Goal: Information Seeking & Learning: Learn about a topic

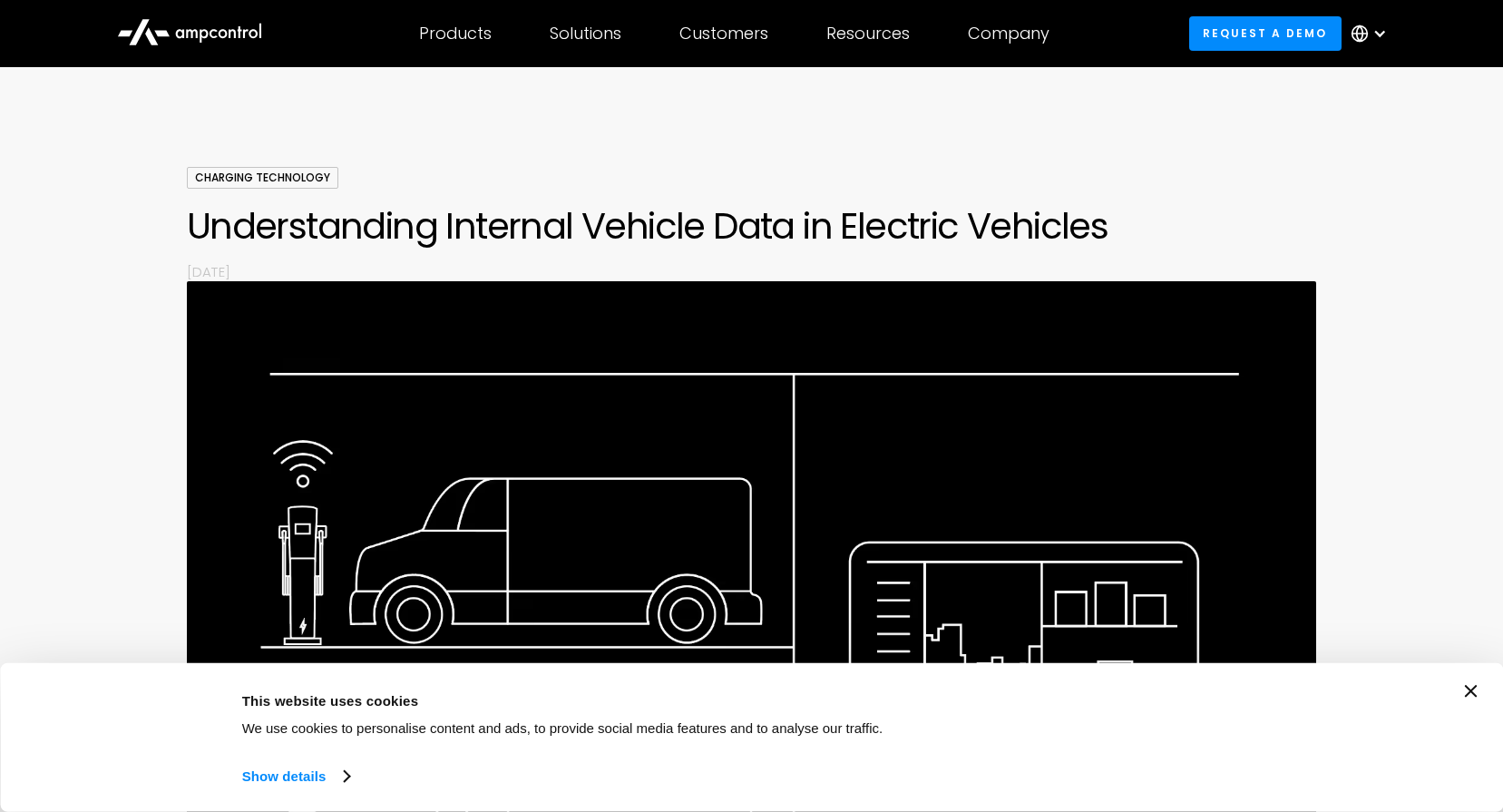
scroll to position [56, 0]
click at [1485, 699] on div "Consent Details [#IABV2SETTINGS#] About This website uses cookies We use cookie…" at bounding box center [752, 738] width 1503 height 149
click at [1473, 695] on icon "Close banner" at bounding box center [1471, 691] width 13 height 13
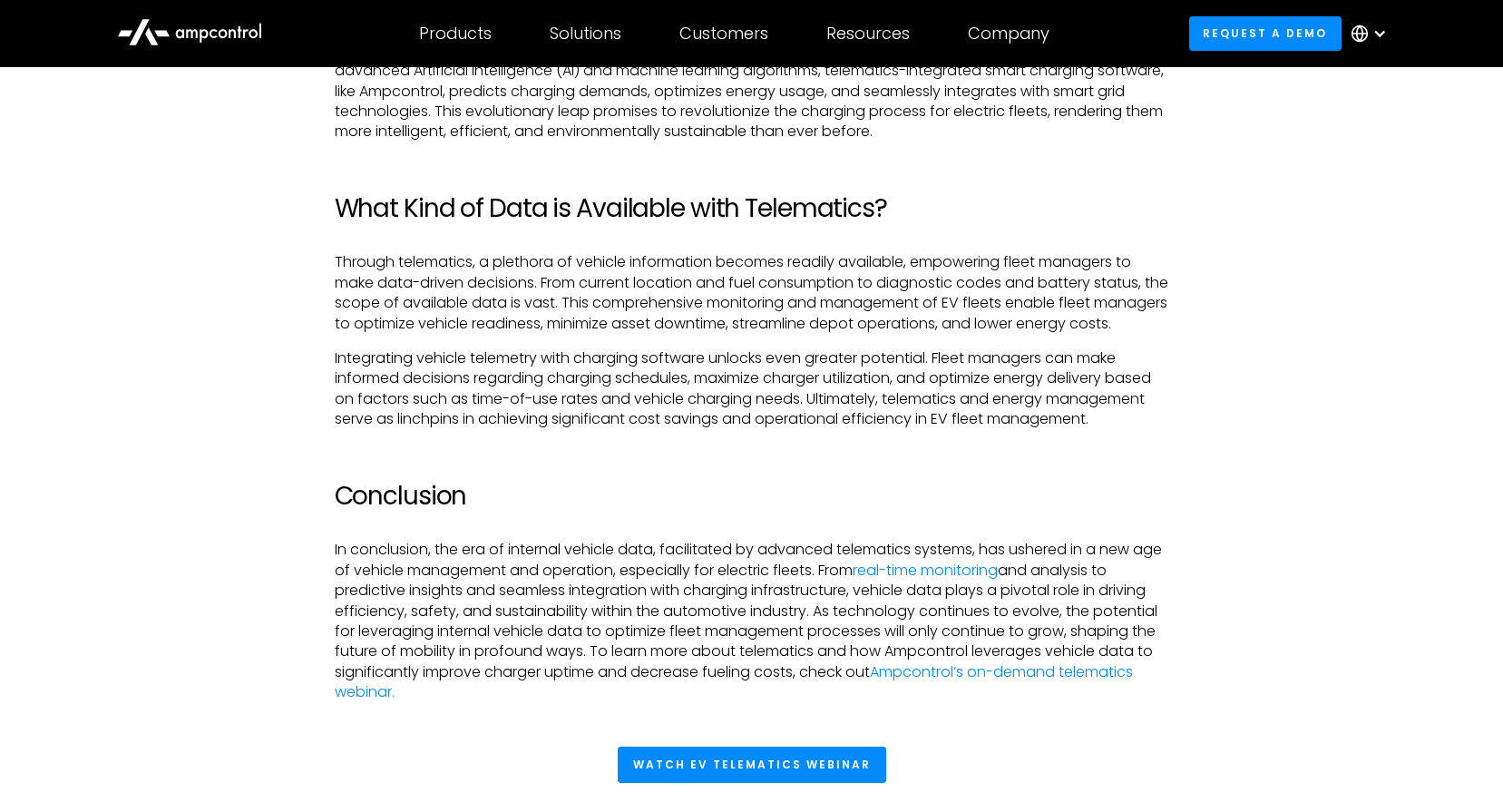
scroll to position [1950, 0]
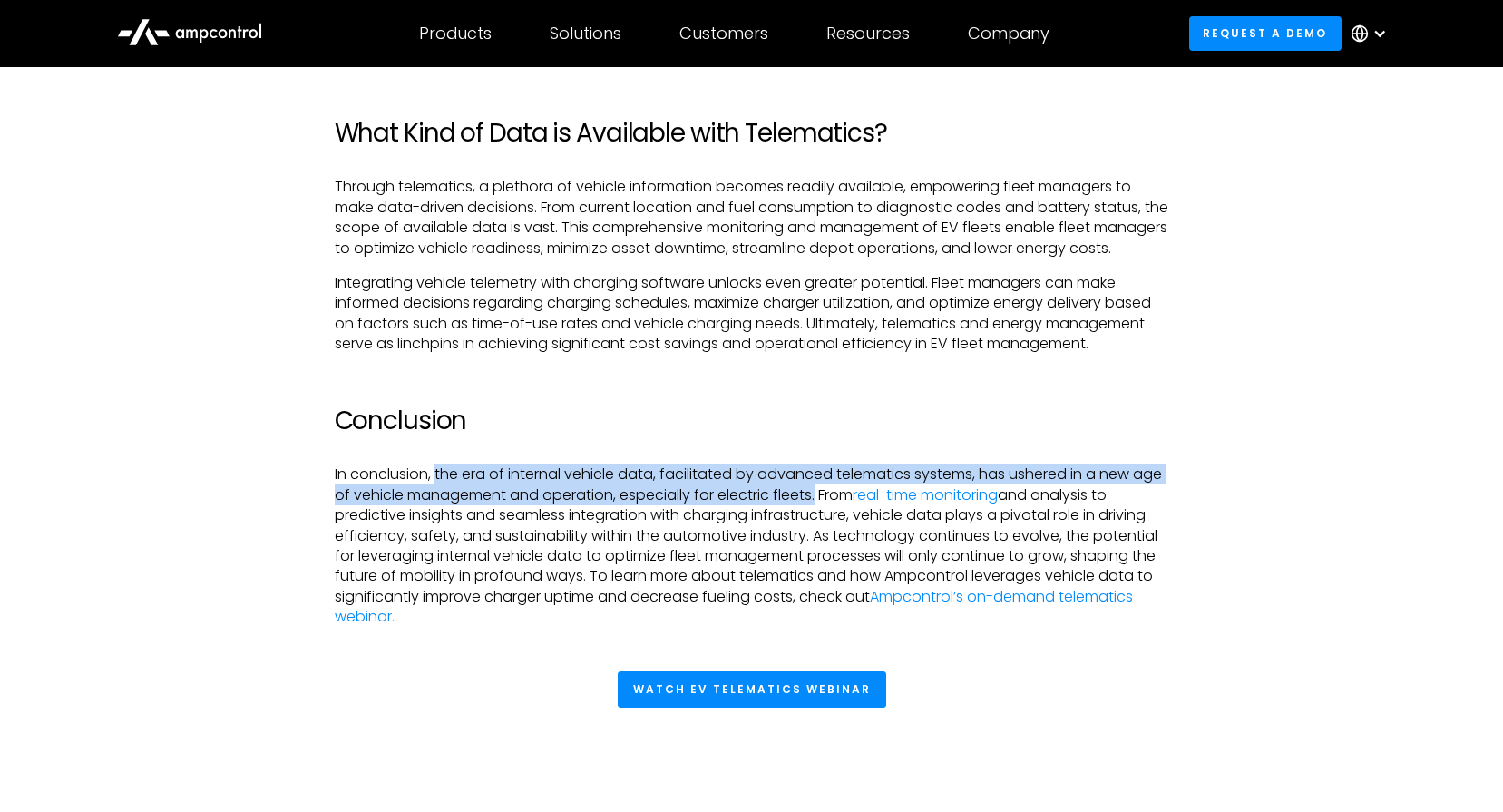
drag, startPoint x: 437, startPoint y: 495, endPoint x: 850, endPoint y: 522, distance: 413.9
click at [850, 522] on p "In conclusion, the era of internal vehicle data, facilitated by advanced telema…" at bounding box center [752, 546] width 835 height 163
copy p "the era of internal vehicle data, facilitated by advanced telematics systems, h…"
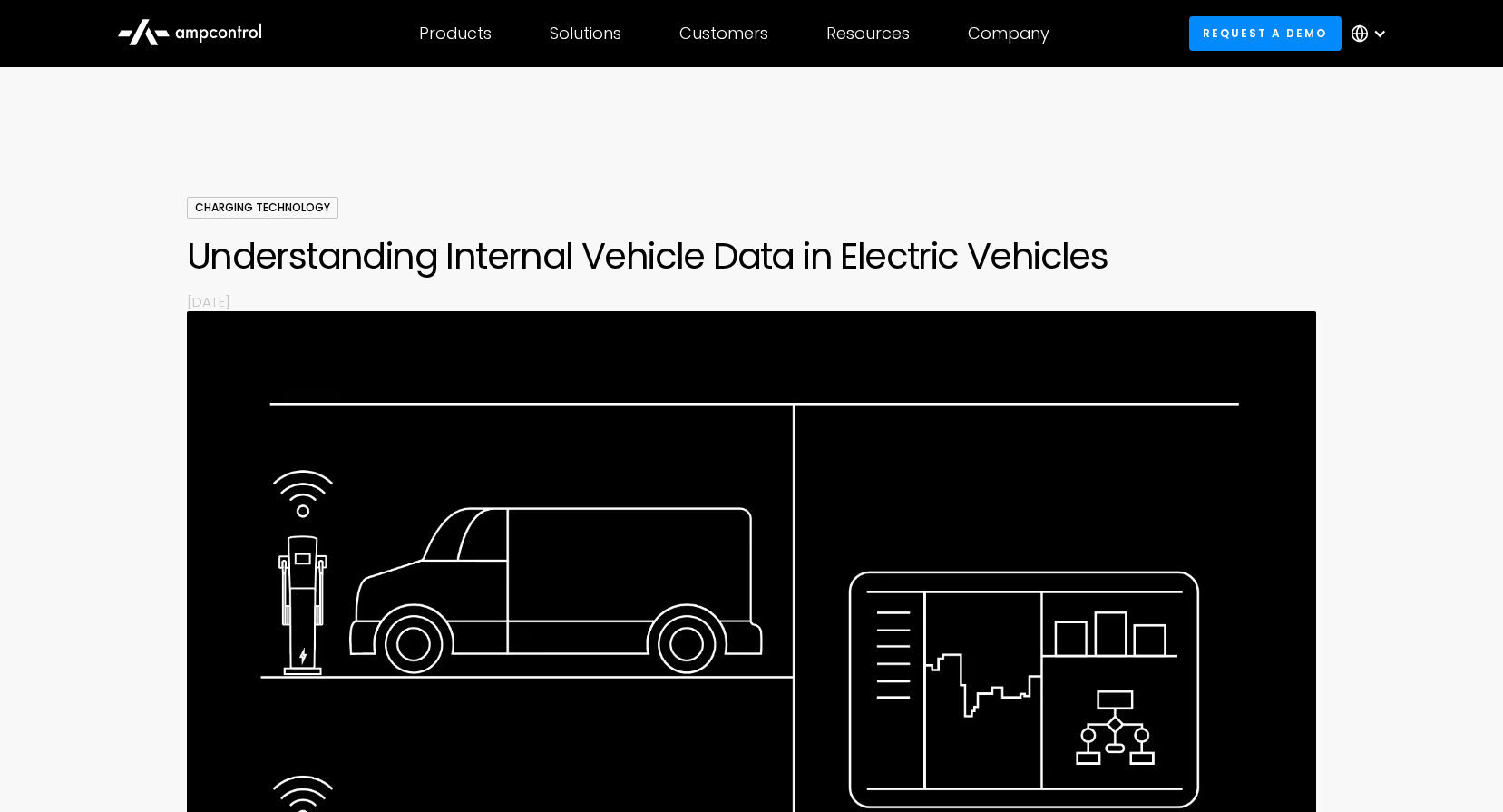
scroll to position [0, 0]
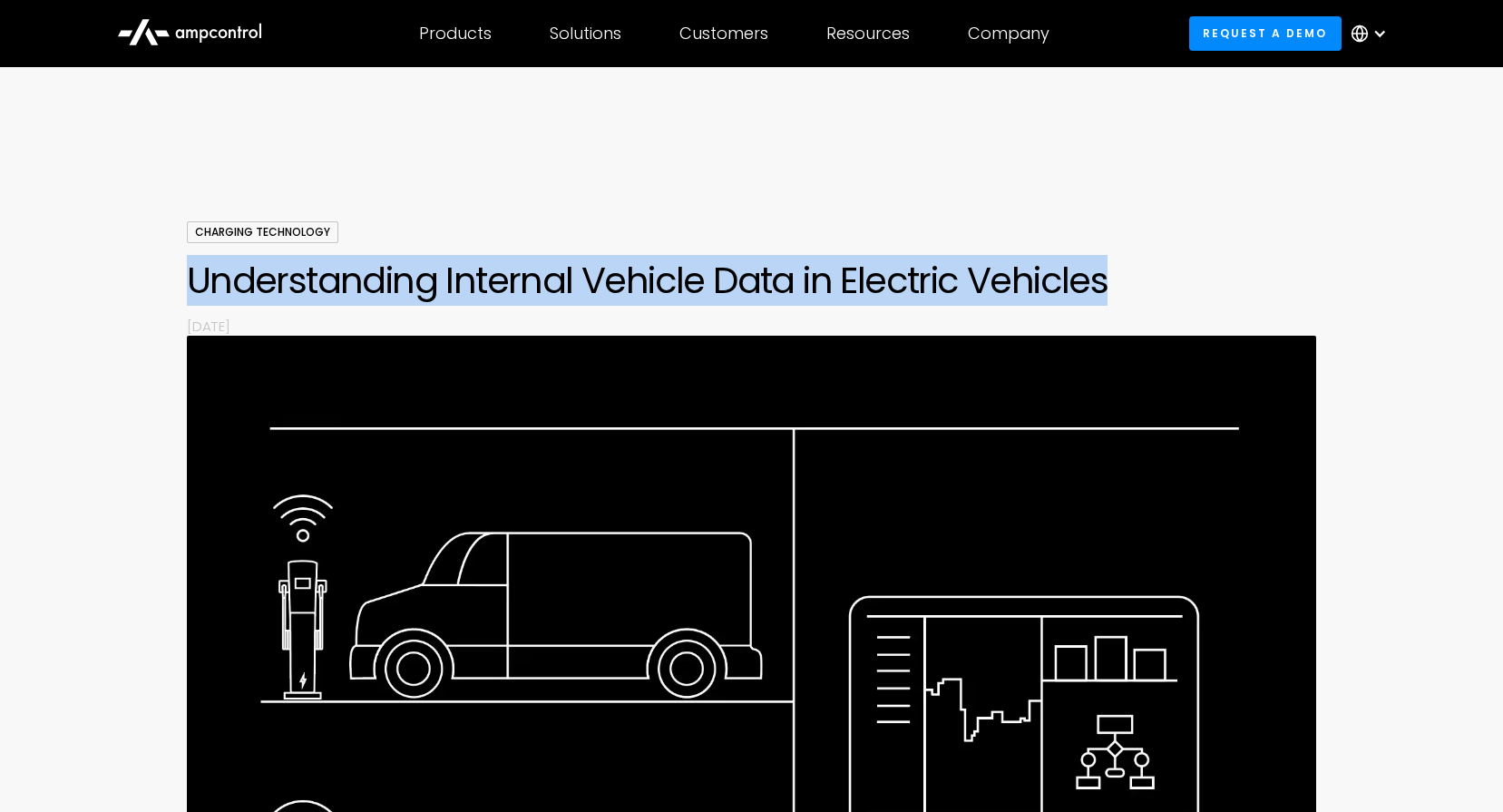
drag, startPoint x: 191, startPoint y: 284, endPoint x: 1107, endPoint y: 288, distance: 916.0
click at [1107, 288] on h1 "Understanding Internal Vehicle Data in Electric Vehicles" at bounding box center [752, 281] width 1130 height 44
copy h1 "Understanding Internal Vehicle Data in Electric Vehicles"
